Goal: Transaction & Acquisition: Purchase product/service

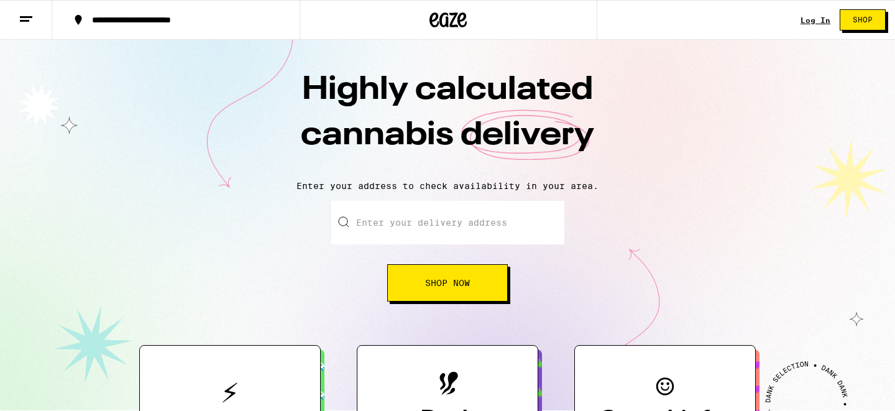
click at [812, 19] on link "Log In" at bounding box center [815, 20] width 30 height 8
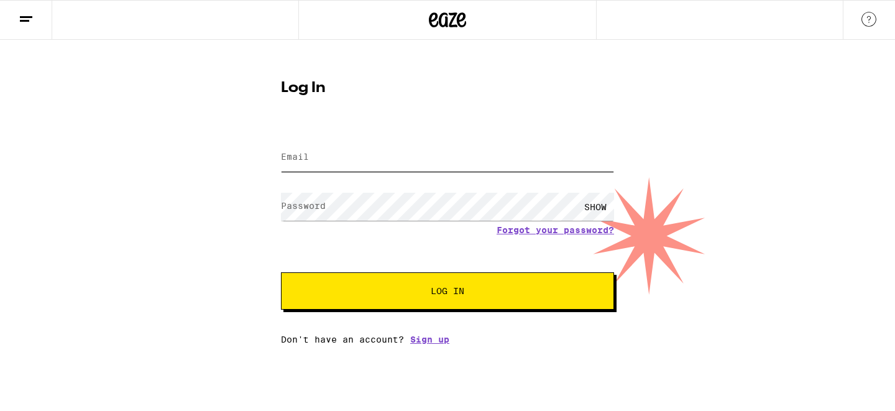
type input "[EMAIL_ADDRESS][DOMAIN_NAME]"
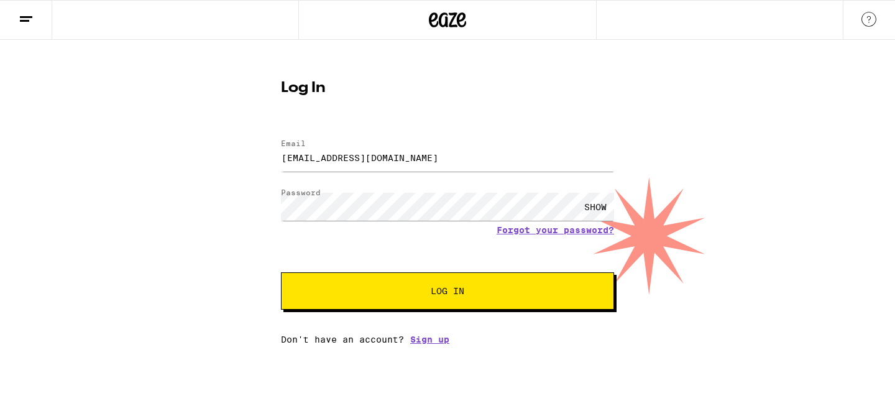
click at [508, 281] on button "Log In" at bounding box center [447, 290] width 333 height 37
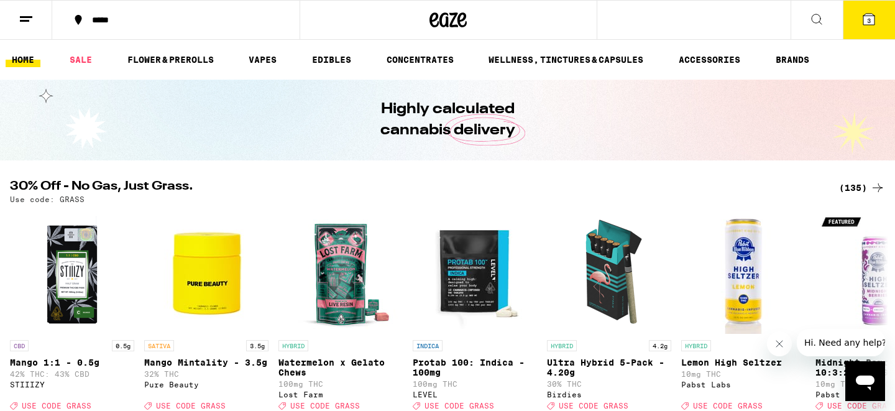
click at [864, 19] on icon at bounding box center [868, 19] width 11 height 11
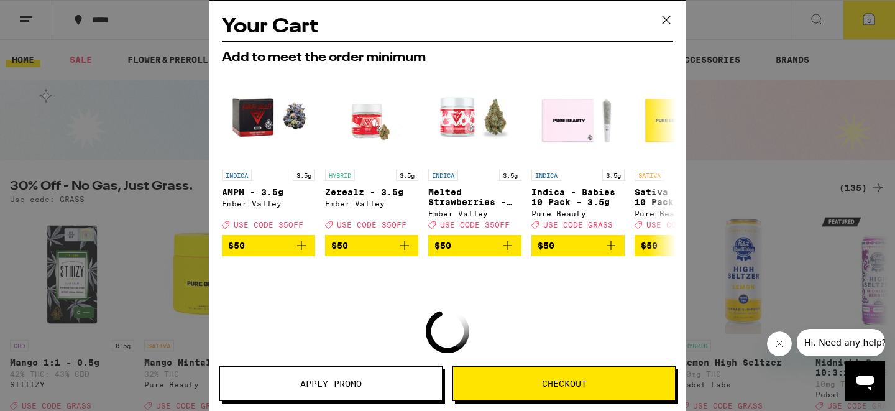
click at [525, 380] on span "Checkout" at bounding box center [564, 383] width 222 height 9
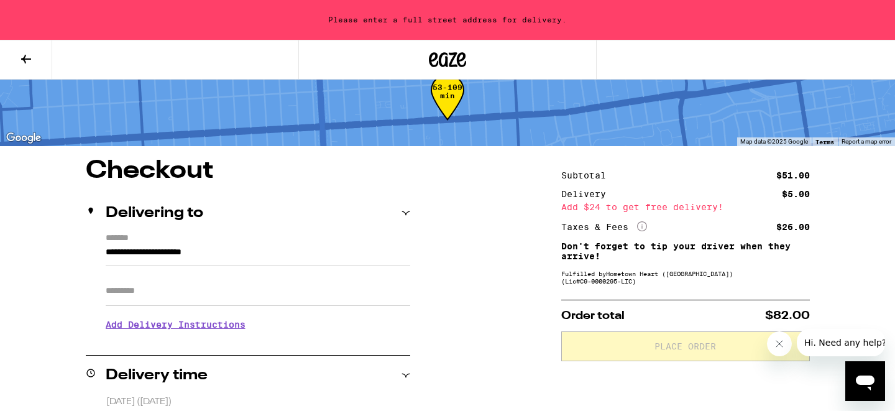
scroll to position [41, 0]
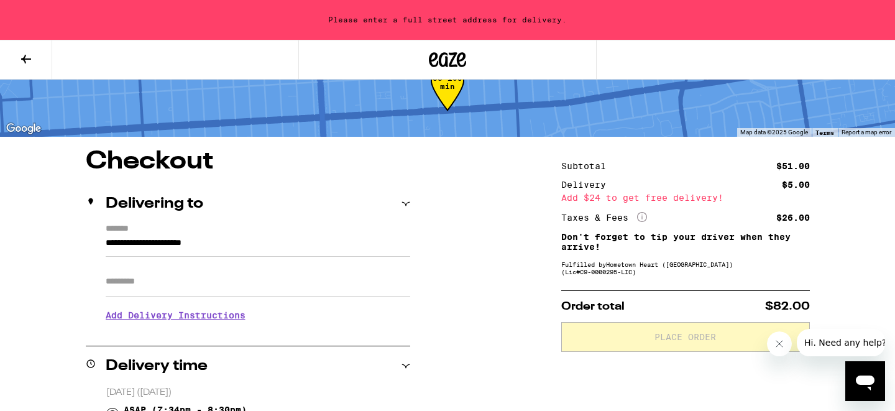
click at [134, 235] on input "**********" at bounding box center [258, 245] width 304 height 21
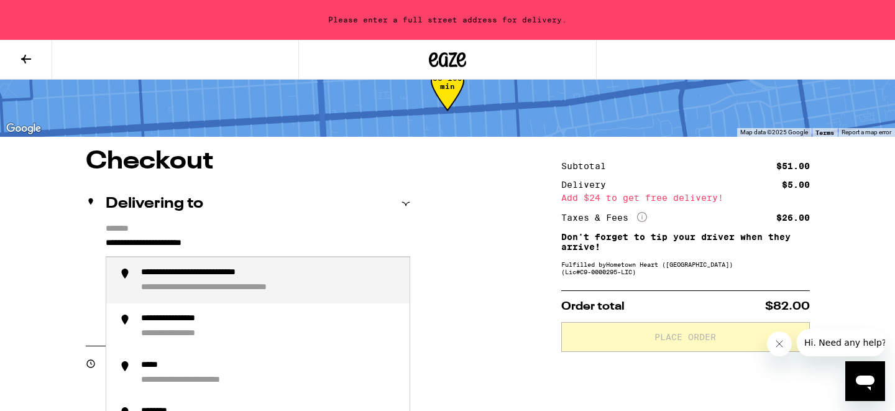
type input "*"
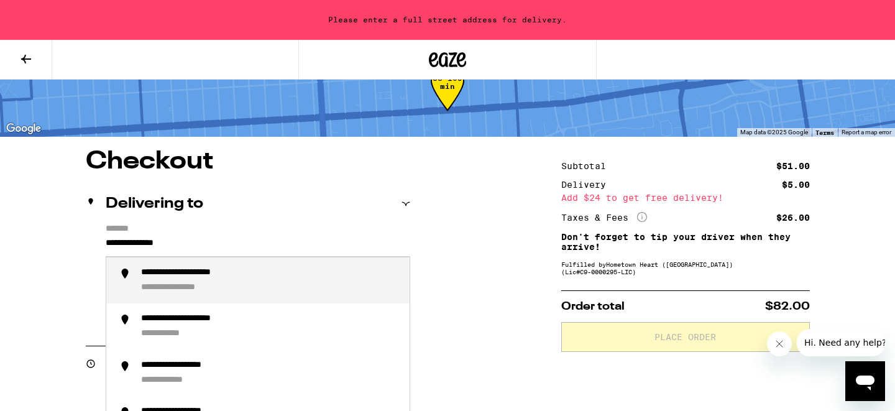
click at [188, 282] on div "**********" at bounding box center [270, 280] width 258 height 27
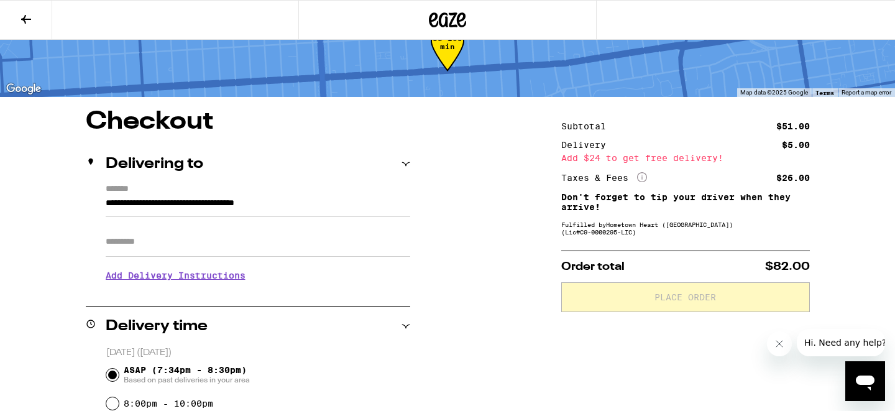
type input "**********"
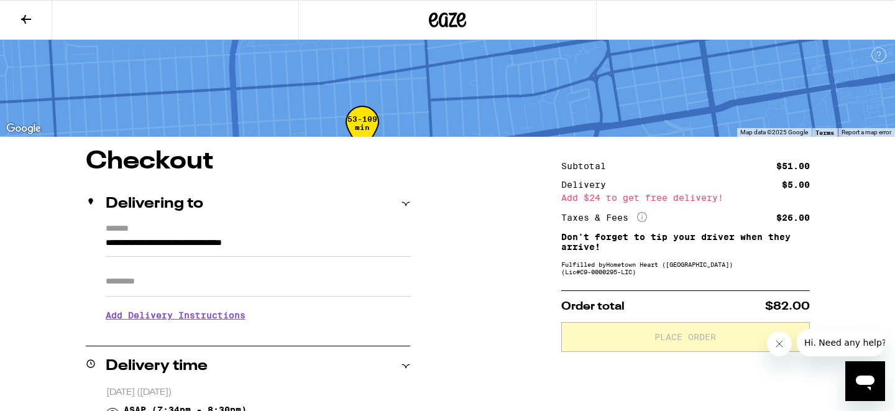
click at [180, 285] on input "Apt/Suite" at bounding box center [258, 282] width 304 height 30
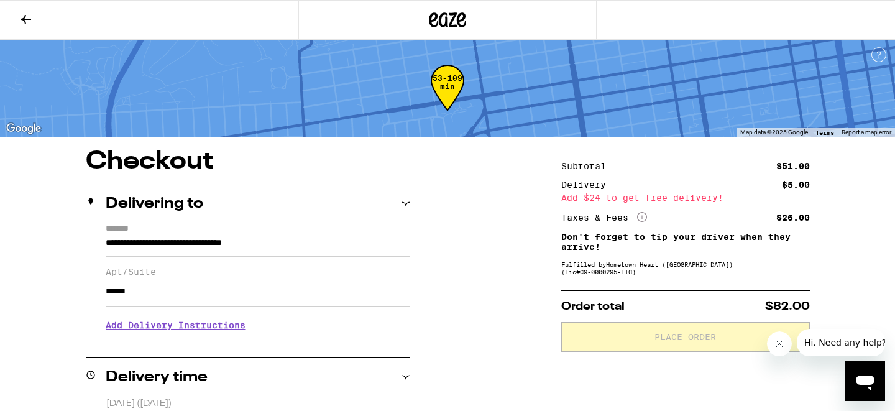
type input "******"
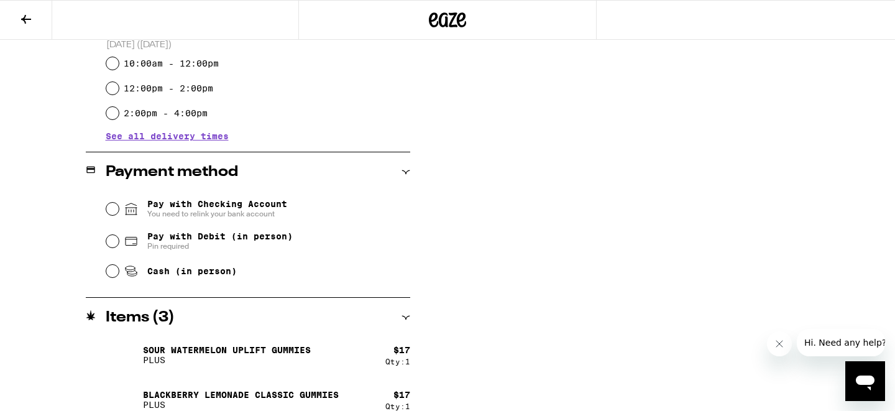
scroll to position [496, 0]
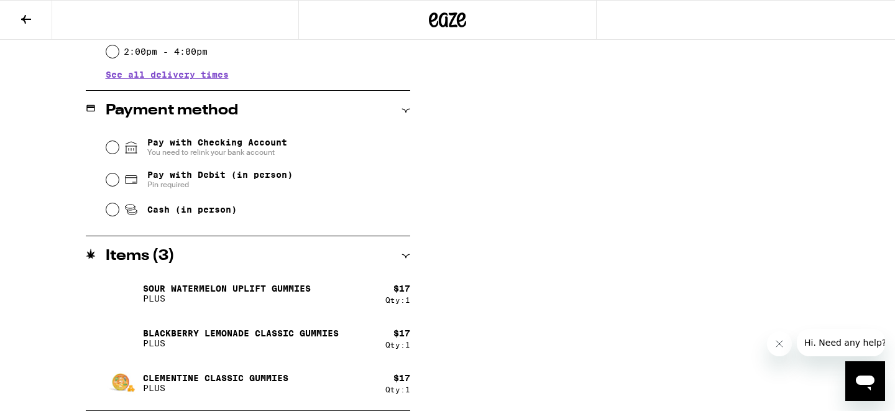
click at [175, 148] on span "Pay with Checking Account You need to relink your bank account" at bounding box center [217, 147] width 140 height 20
click at [119, 148] on input "Pay with Checking Account You need to relink your bank account" at bounding box center [112, 147] width 12 height 12
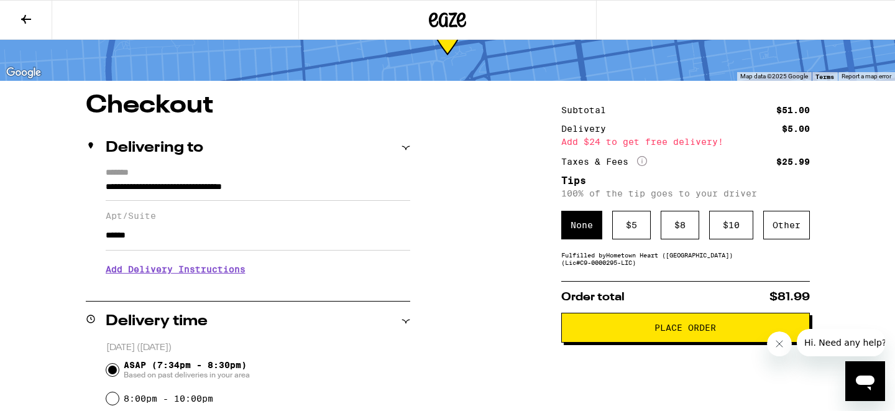
scroll to position [55, 0]
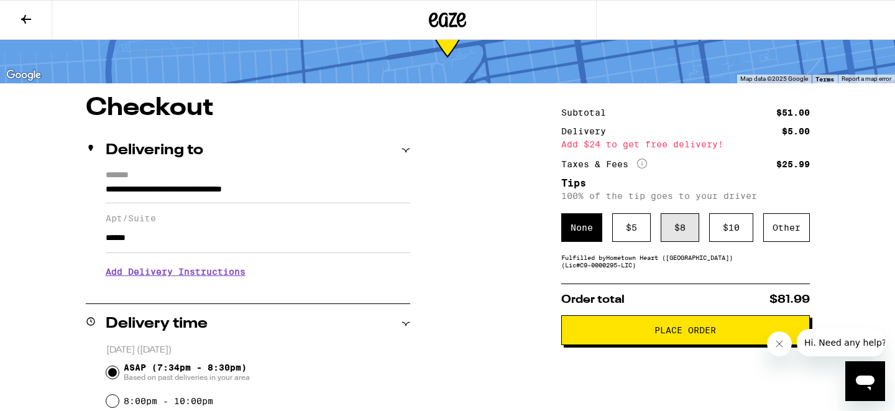
click at [689, 235] on div "$ 8" at bounding box center [679, 227] width 39 height 29
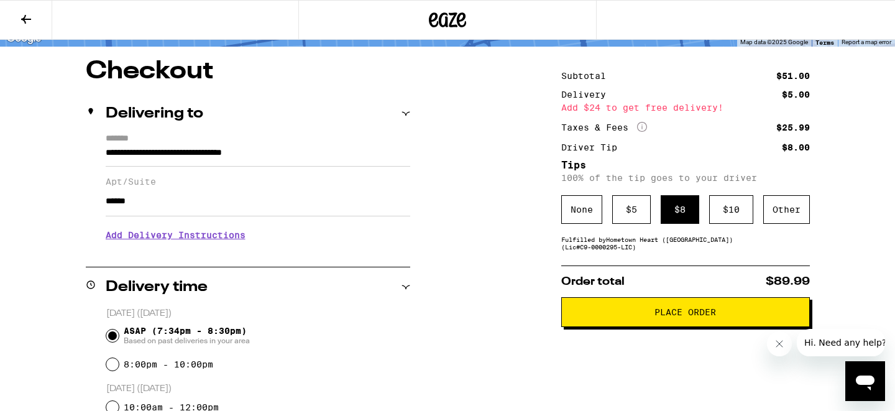
scroll to position [91, 0]
click at [711, 317] on span "Place Order" at bounding box center [685, 312] width 62 height 9
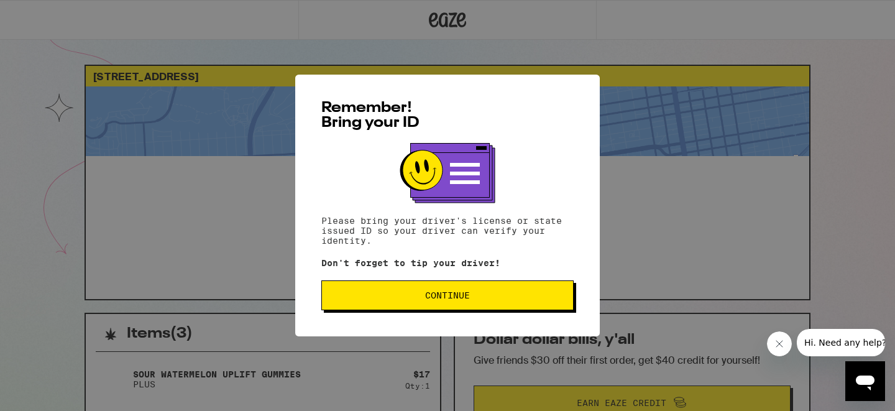
click at [465, 298] on span "Continue" at bounding box center [447, 295] width 45 height 9
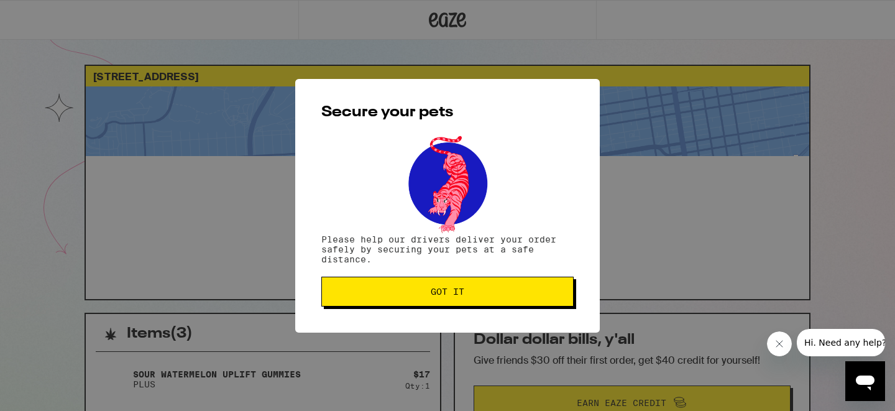
click at [465, 298] on button "Got it" at bounding box center [447, 291] width 252 height 30
